Goal: Task Accomplishment & Management: Use online tool/utility

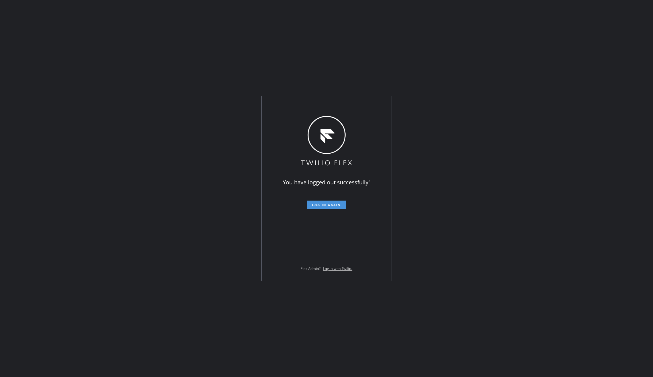
click at [335, 204] on span "Log in again" at bounding box center [326, 205] width 29 height 4
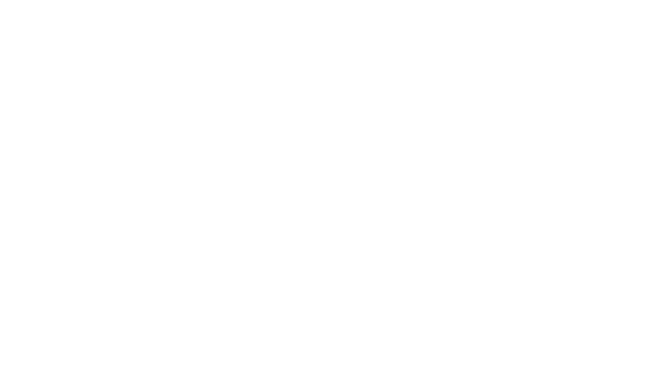
click at [114, 161] on div at bounding box center [326, 188] width 653 height 377
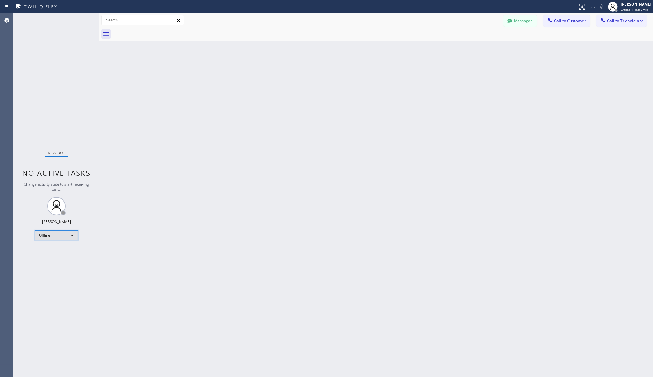
click at [57, 236] on div "Offline" at bounding box center [56, 235] width 43 height 10
click at [59, 259] on li "Unavailable" at bounding box center [55, 258] width 41 height 7
drag, startPoint x: 190, startPoint y: 269, endPoint x: 189, endPoint y: 265, distance: 3.8
click at [190, 269] on div "Back to Dashboard Change Sender ID Customers Technicians AA Adam Arseneault 09/…" at bounding box center [376, 194] width 554 height 363
click at [132, 54] on div "Back to Dashboard Change Sender ID Customers Technicians AA Adam Arseneault 09/…" at bounding box center [376, 194] width 554 height 363
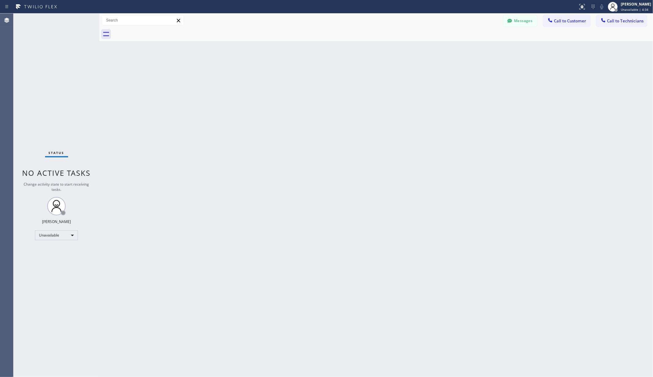
click at [250, 118] on div "Back to Dashboard Change Sender ID Customers Technicians AA Adam Arseneault 09/…" at bounding box center [376, 194] width 554 height 363
click at [165, 64] on div "Back to Dashboard Change Sender ID Customers Technicians AA Adam Arseneault 09/…" at bounding box center [376, 194] width 554 height 363
